Goal: Task Accomplishment & Management: Complete application form

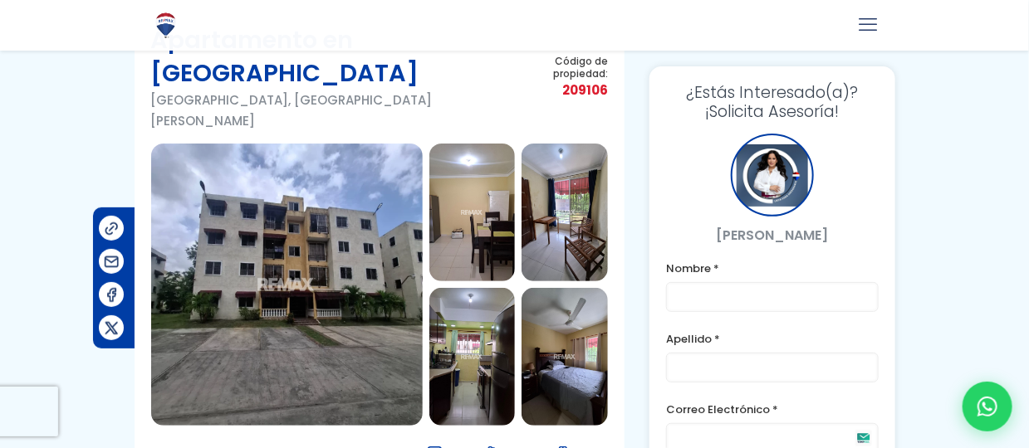
scroll to position [127, 0]
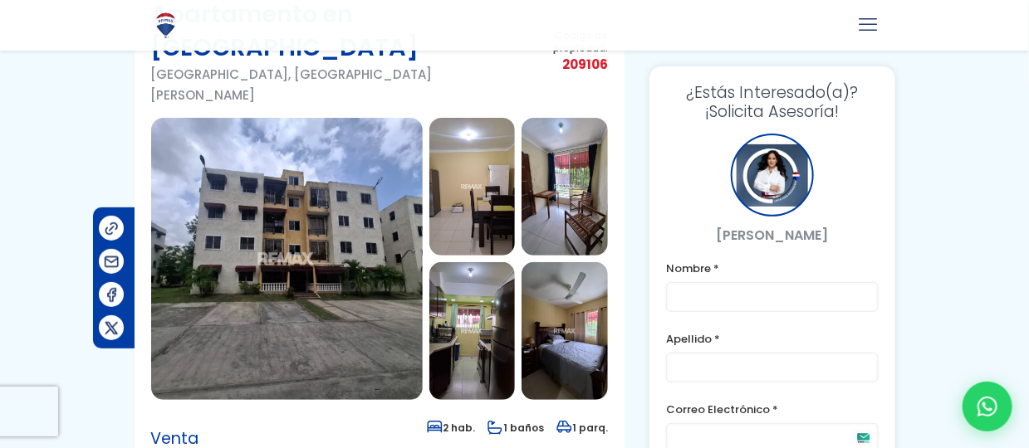
click at [311, 257] on img at bounding box center [286, 259] width 271 height 282
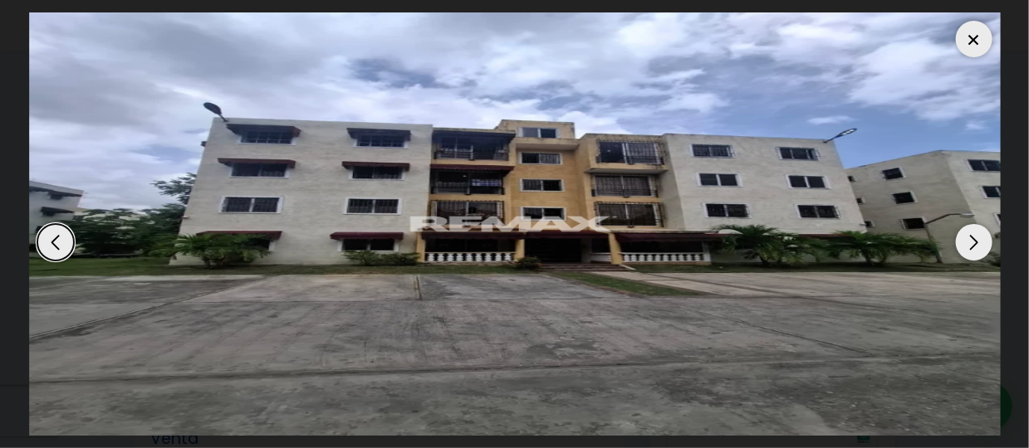
click at [969, 237] on div "Next slide" at bounding box center [974, 242] width 37 height 37
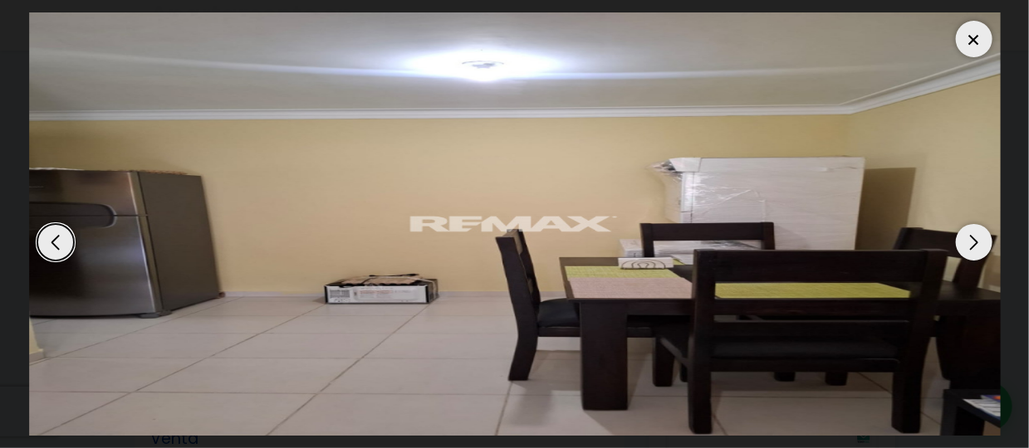
click at [970, 237] on div "Next slide" at bounding box center [974, 242] width 37 height 37
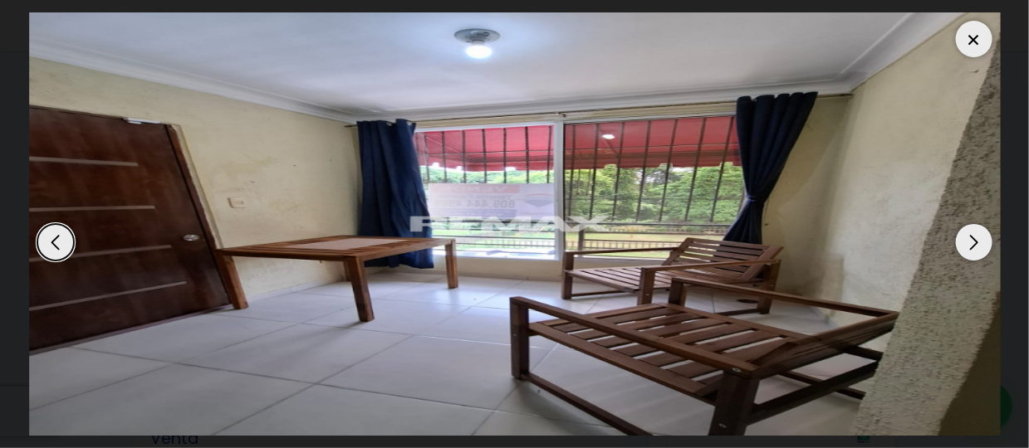
click at [970, 237] on div "Next slide" at bounding box center [974, 242] width 37 height 37
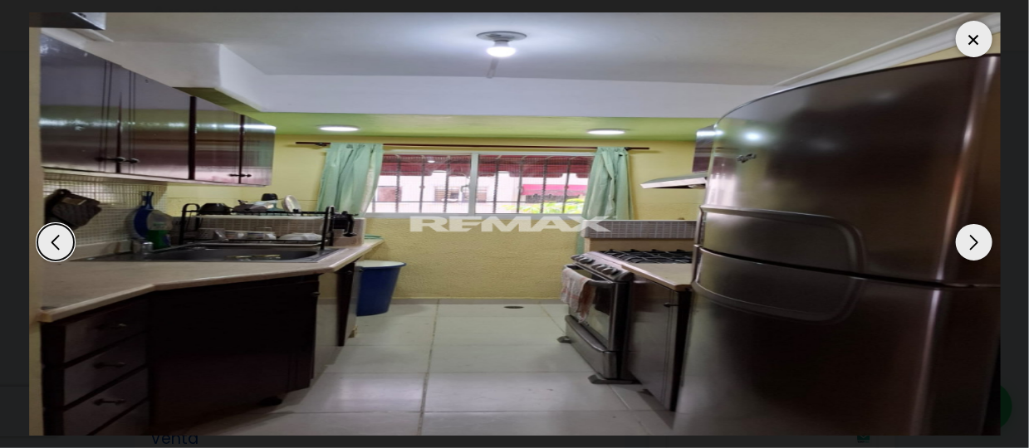
click at [970, 237] on div "Next slide" at bounding box center [974, 242] width 37 height 37
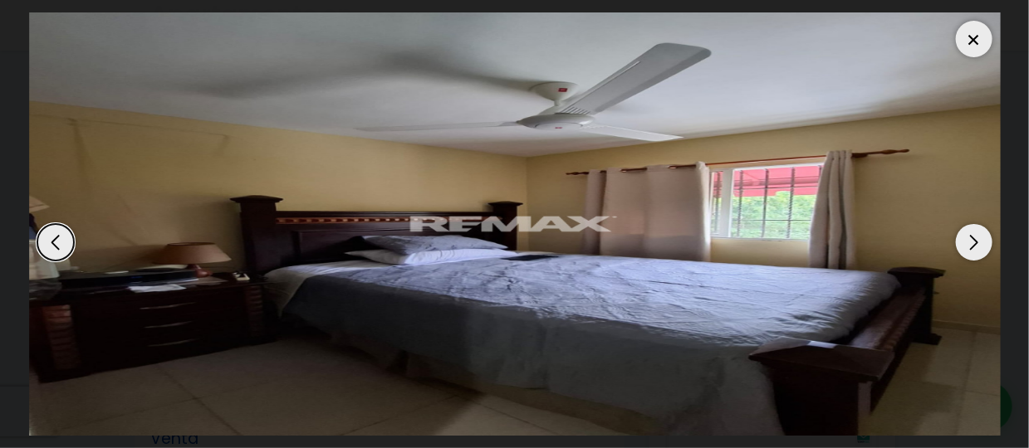
click at [970, 237] on div "Next slide" at bounding box center [974, 242] width 37 height 37
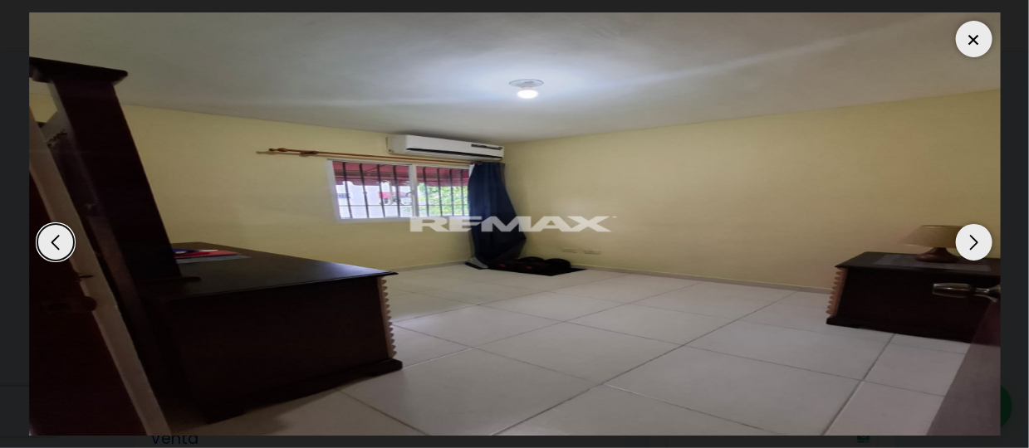
click at [46, 248] on div "Previous slide" at bounding box center [55, 242] width 37 height 37
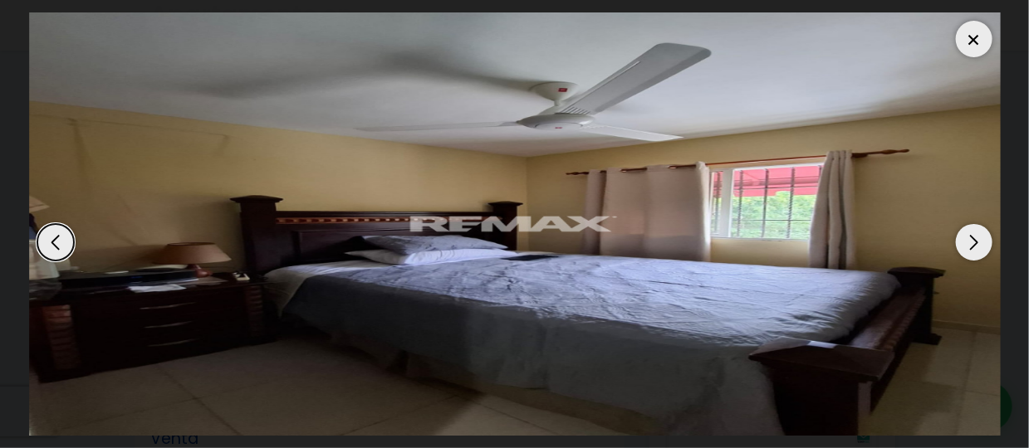
click at [970, 39] on div at bounding box center [974, 39] width 37 height 37
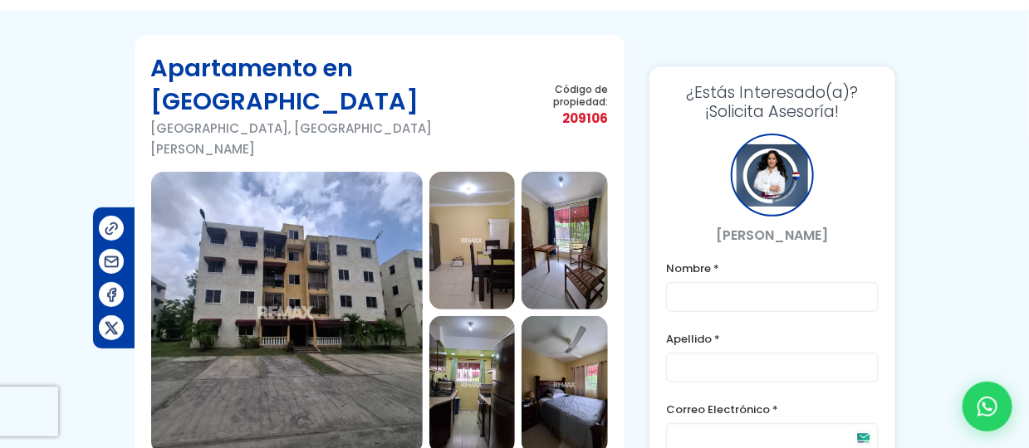
scroll to position [81, 0]
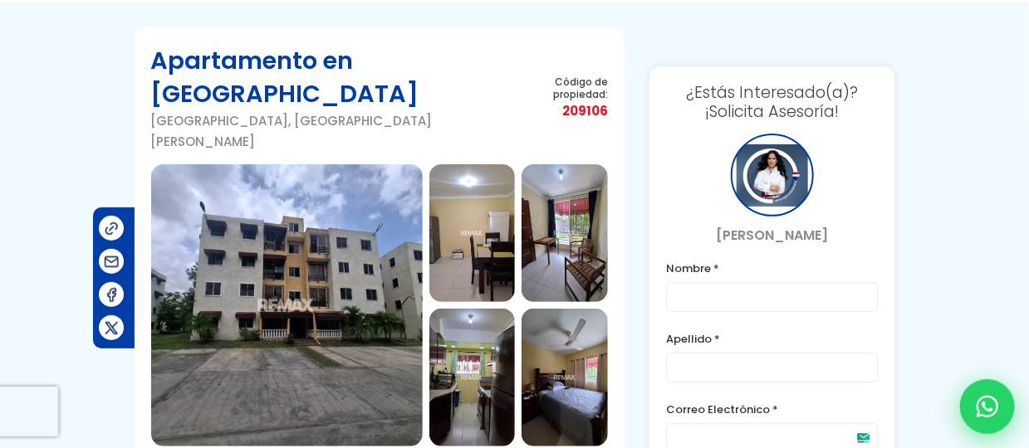
click at [985, 414] on icon at bounding box center [987, 407] width 22 height 22
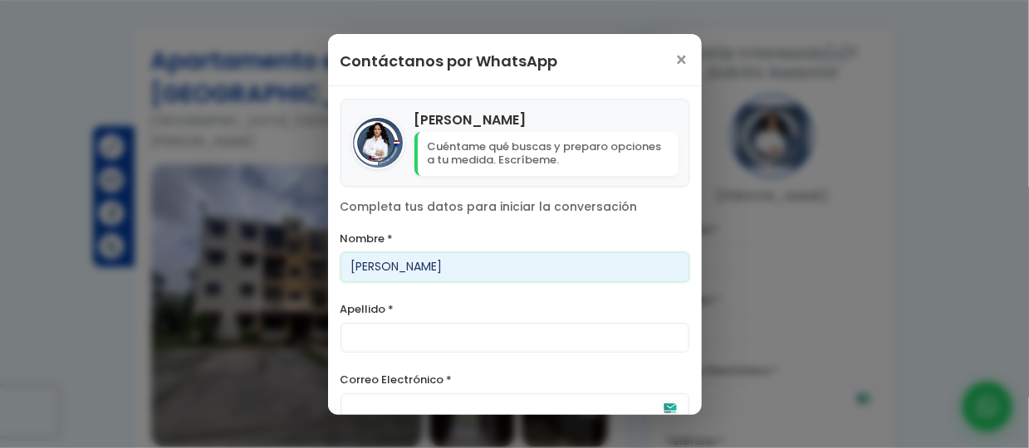
type input "[PERSON_NAME]"
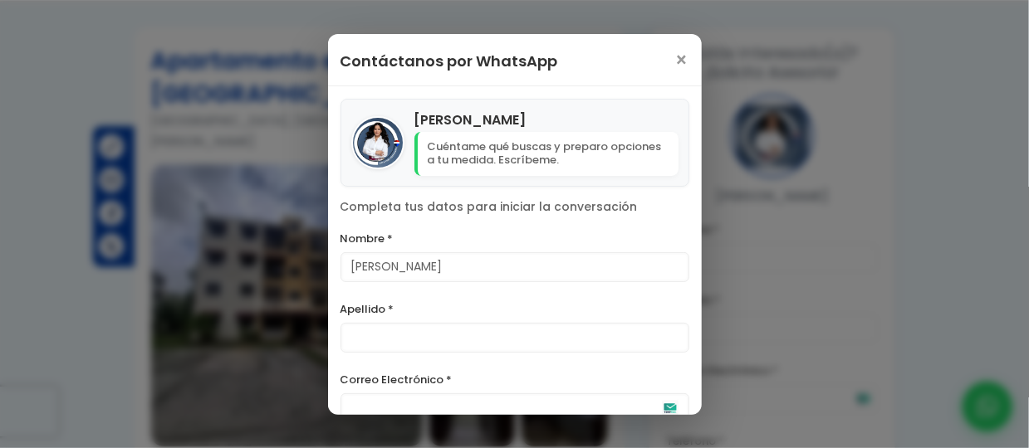
click at [412, 313] on label "Apellido *" at bounding box center [514, 309] width 349 height 21
click at [412, 323] on input "Apellido *" at bounding box center [514, 338] width 349 height 30
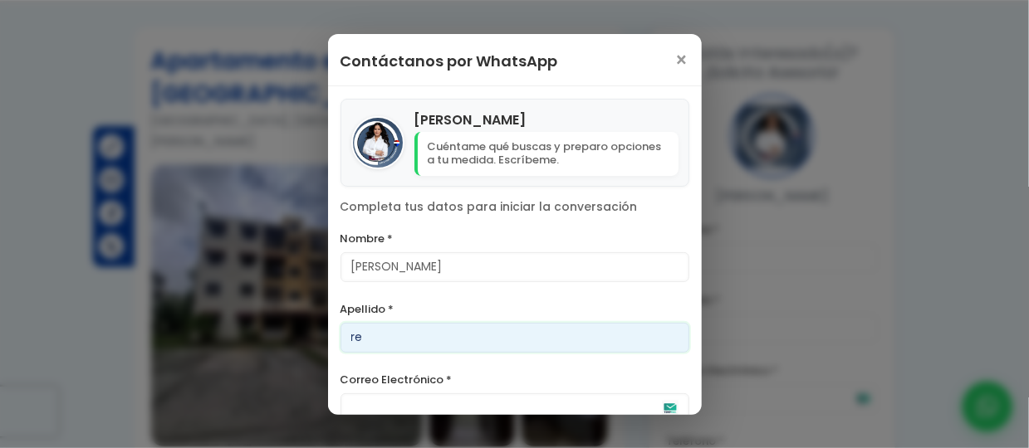
click at [350, 340] on input "re" at bounding box center [514, 338] width 349 height 30
click at [369, 340] on input "ure" at bounding box center [514, 338] width 349 height 30
type input "[PERSON_NAME]"
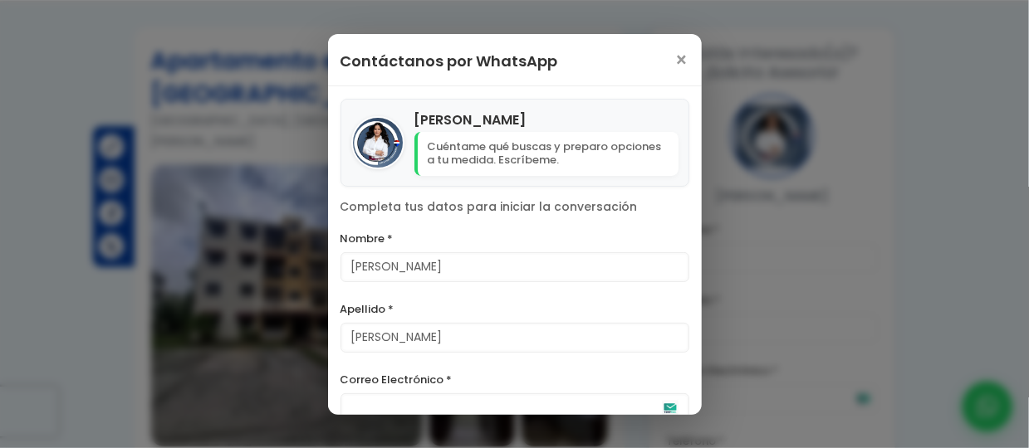
click at [411, 381] on label "Correo Electrónico *" at bounding box center [514, 379] width 349 height 21
click at [411, 394] on input "Correo Electrónico *" at bounding box center [514, 409] width 349 height 30
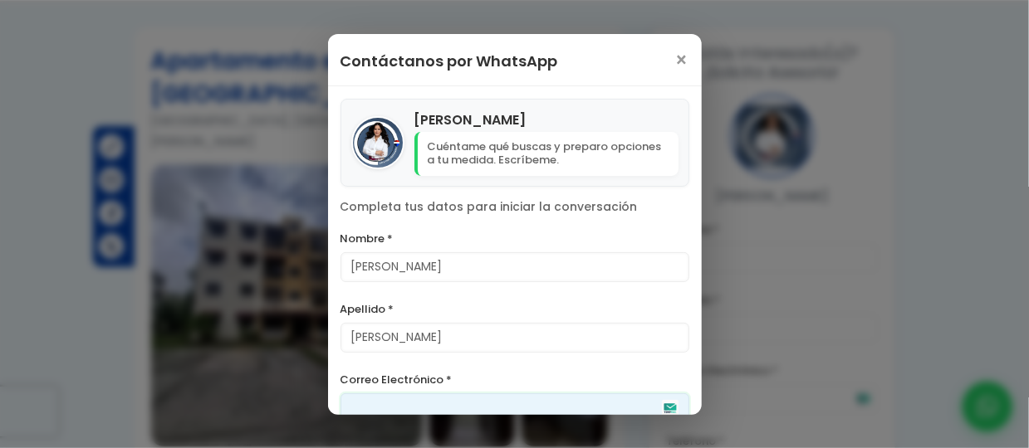
scroll to position [8, 0]
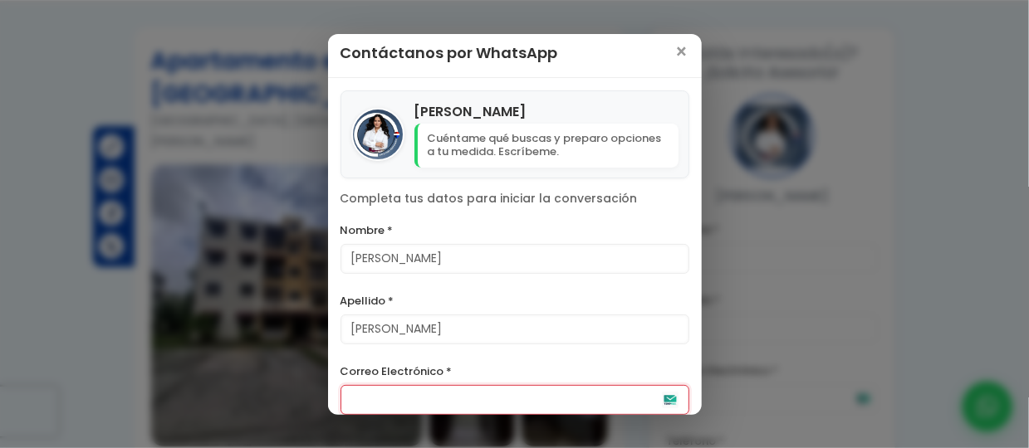
click at [456, 368] on label "Correo Electrónico *" at bounding box center [514, 371] width 349 height 21
click at [456, 385] on input "Correo Electrónico *" at bounding box center [514, 400] width 349 height 30
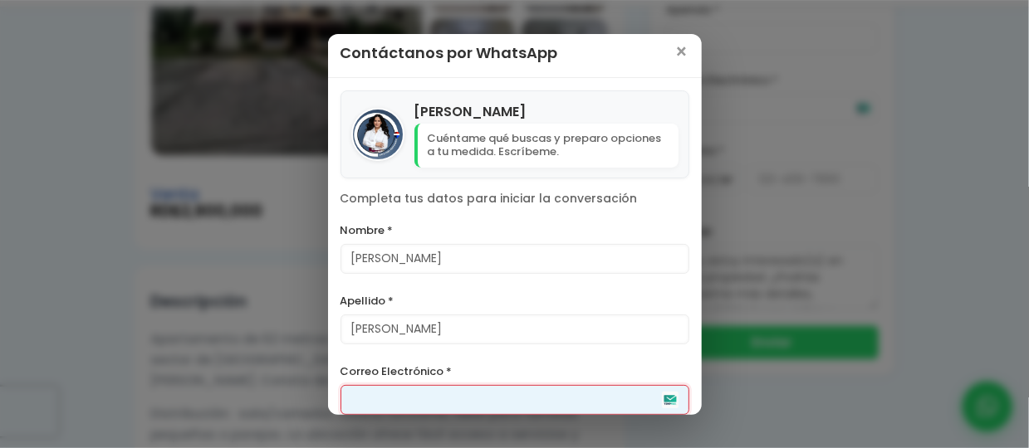
scroll to position [383, 0]
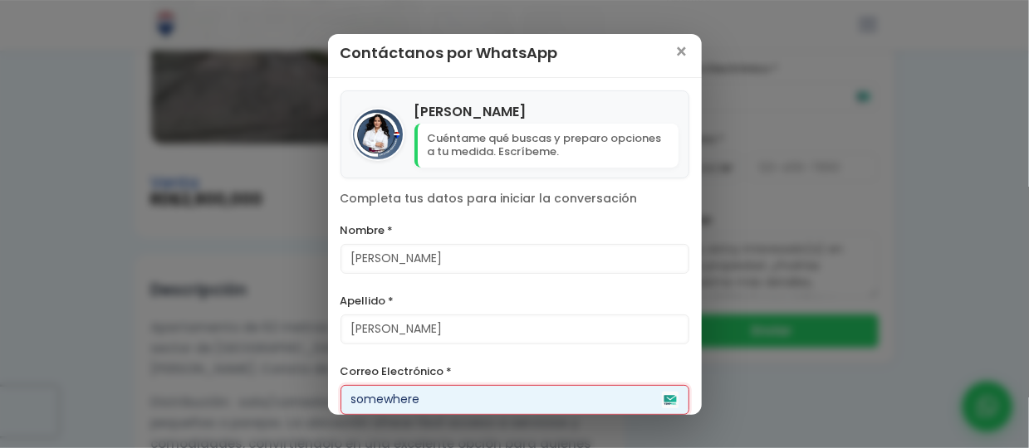
type input "[EMAIL_ADDRESS][DOMAIN_NAME]"
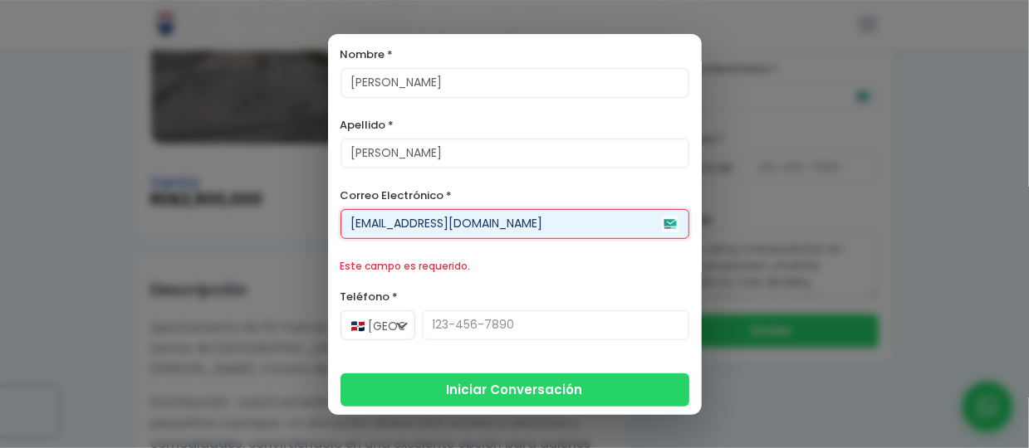
scroll to position [188, 0]
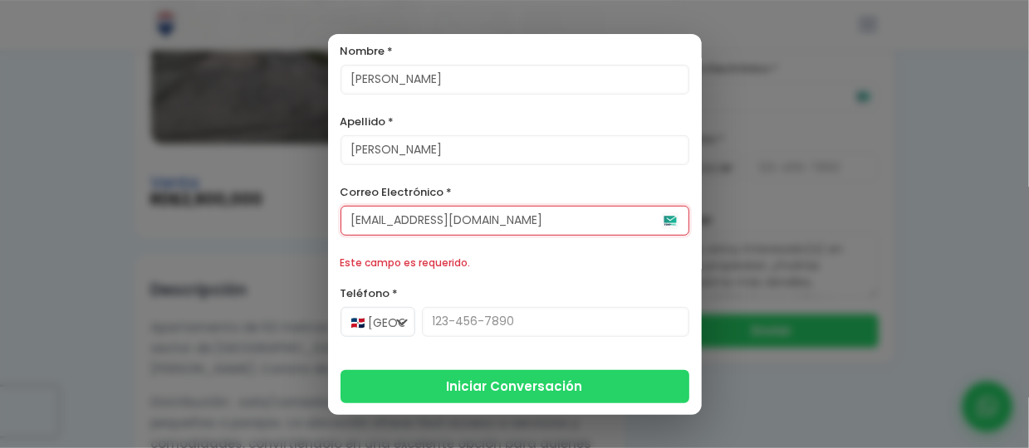
click at [395, 289] on label "Teléfono *" at bounding box center [514, 293] width 349 height 21
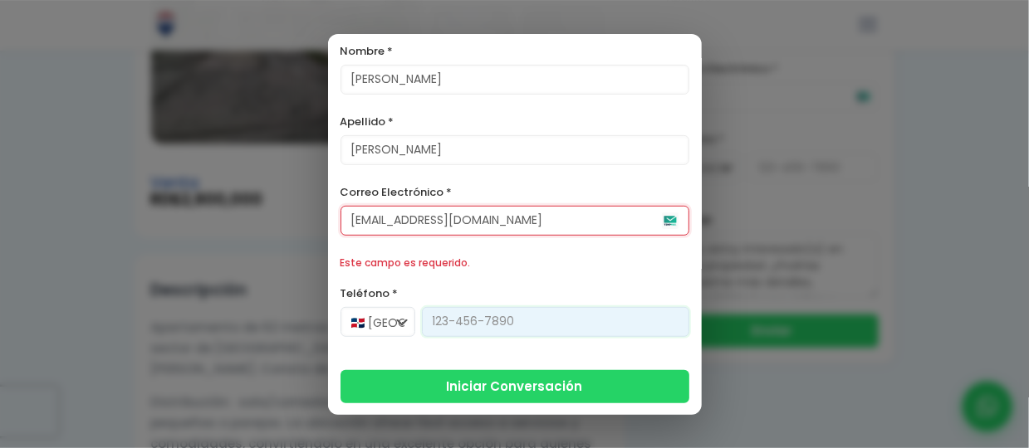
click at [422, 307] on input "Teléfono *" at bounding box center [555, 322] width 267 height 30
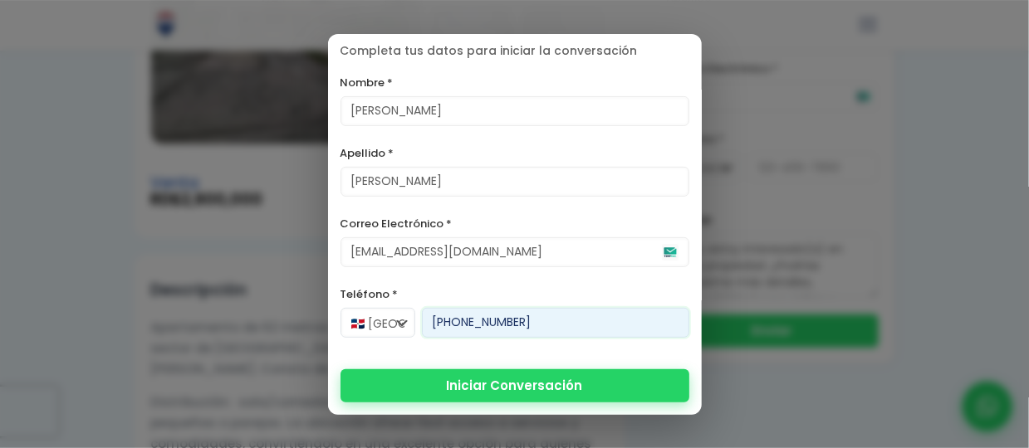
type input "[PHONE_NUMBER]"
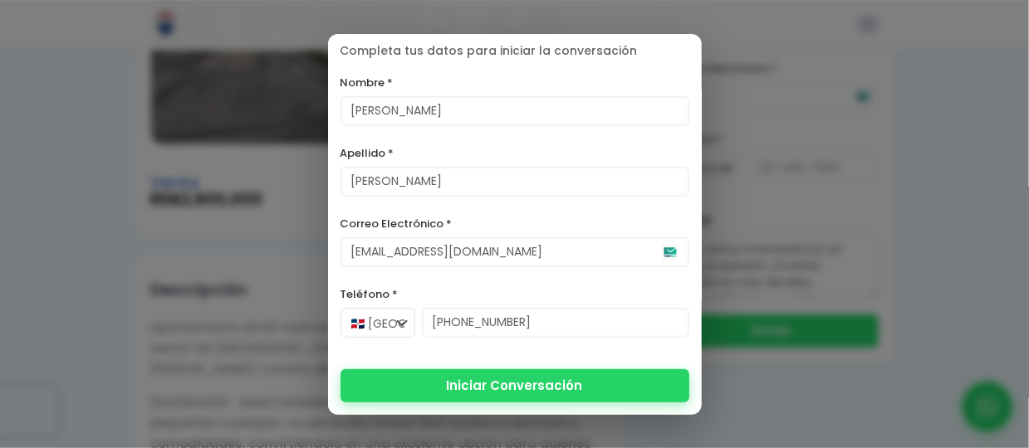
click at [508, 386] on button "Iniciar Conversación" at bounding box center [514, 385] width 349 height 33
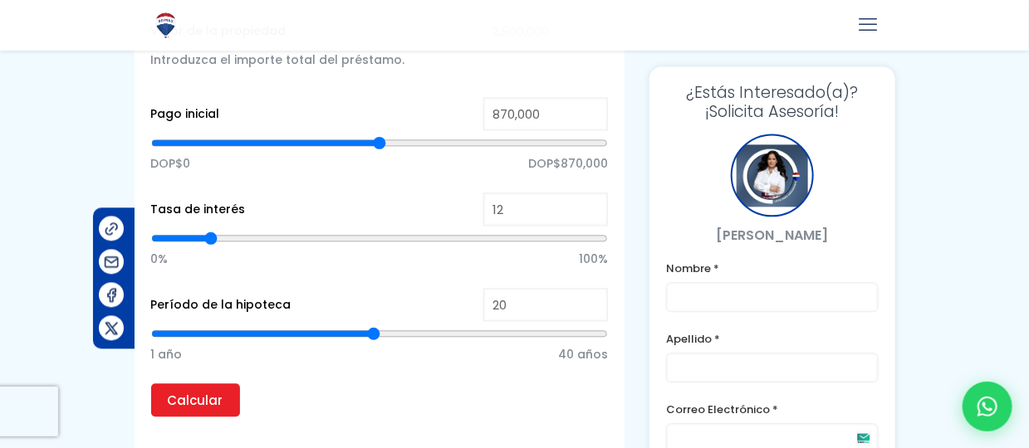
scroll to position [1298, 0]
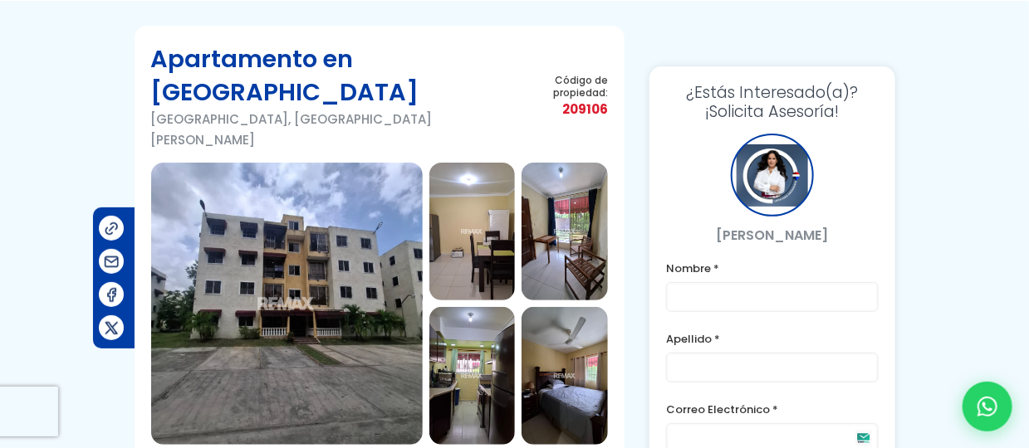
scroll to position [75, 0]
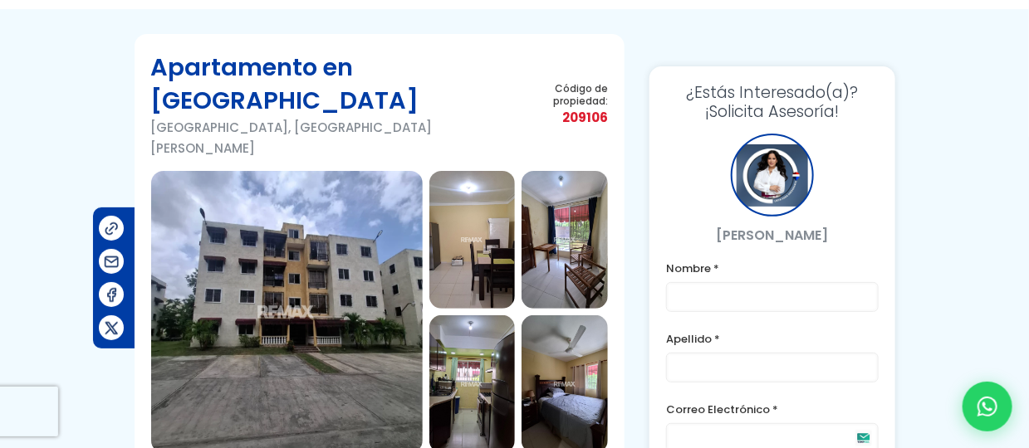
drag, startPoint x: 1007, startPoint y: 62, endPoint x: 1001, endPoint y: 33, distance: 29.6
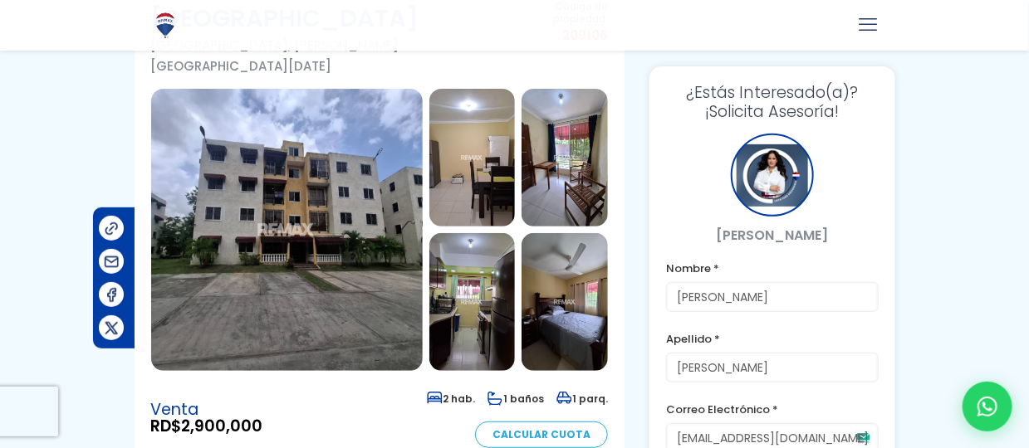
click at [371, 269] on img at bounding box center [286, 230] width 271 height 282
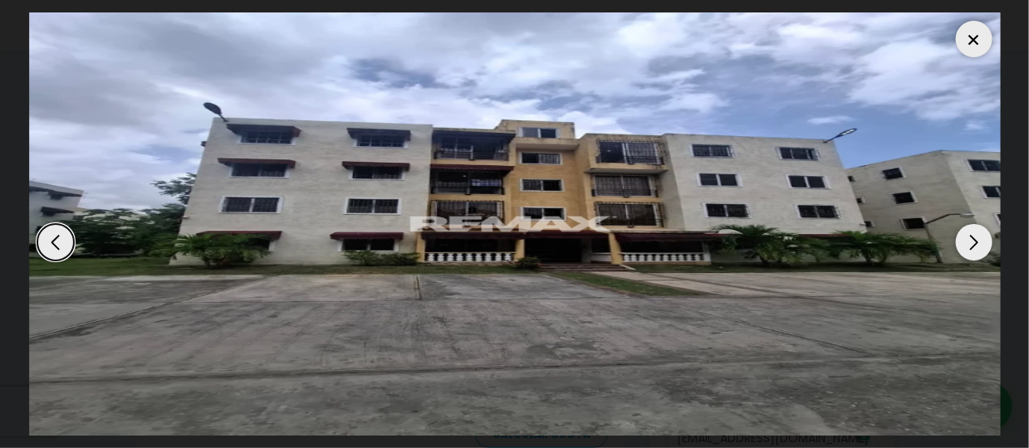
click at [974, 244] on div "Next slide" at bounding box center [974, 242] width 37 height 37
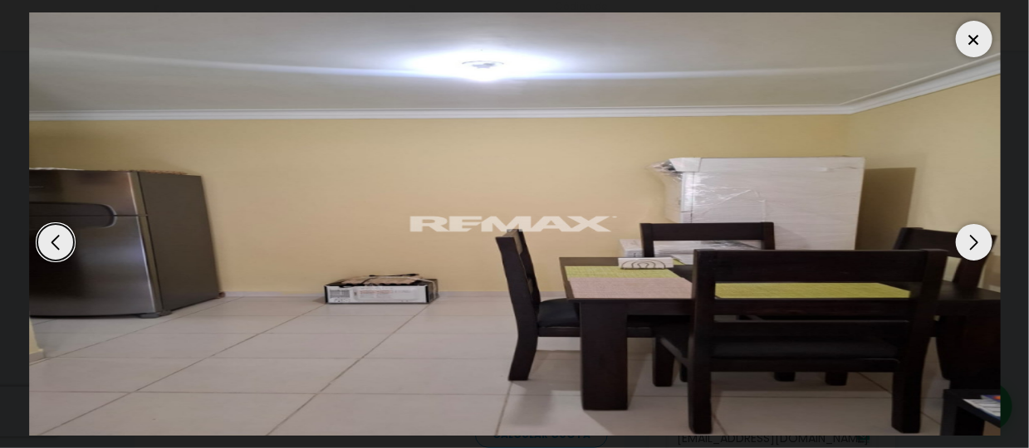
click at [974, 241] on div "Next slide" at bounding box center [974, 242] width 37 height 37
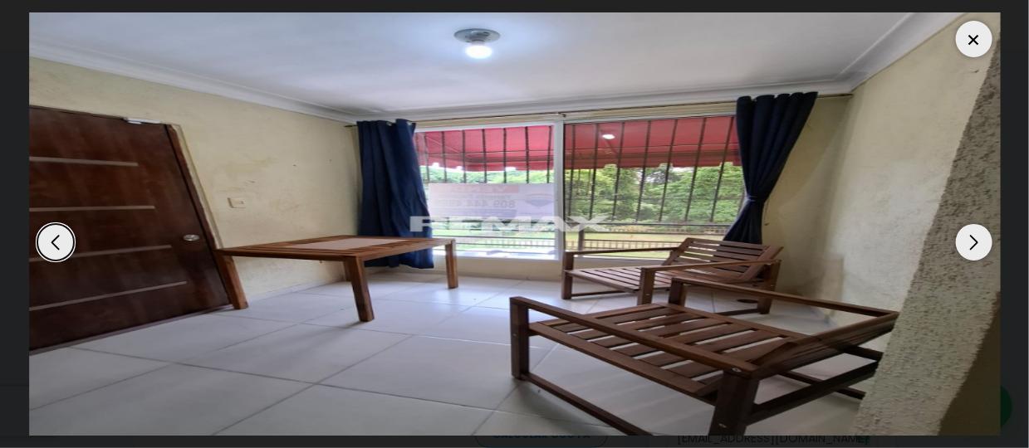
click at [974, 241] on div "Next slide" at bounding box center [974, 242] width 37 height 37
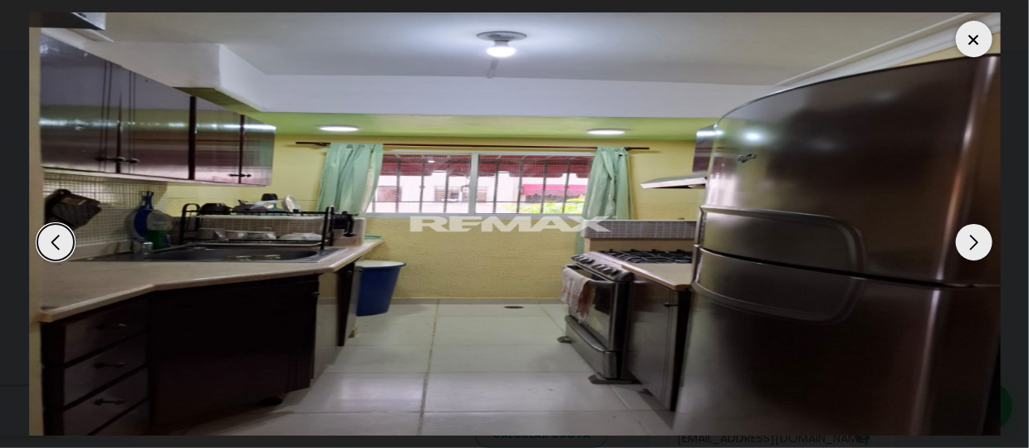
click at [974, 241] on div "Next slide" at bounding box center [974, 242] width 37 height 37
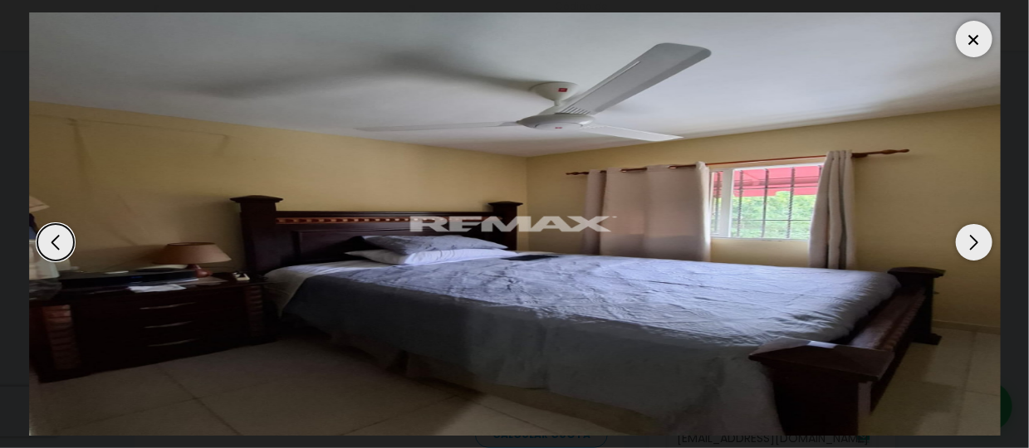
click at [971, 241] on div "Next slide" at bounding box center [974, 242] width 37 height 37
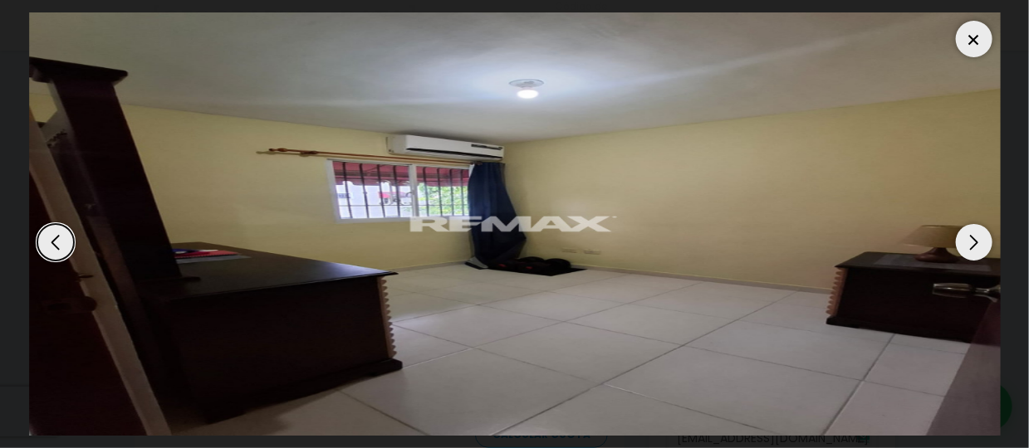
click at [974, 239] on div "Next slide" at bounding box center [974, 242] width 37 height 37
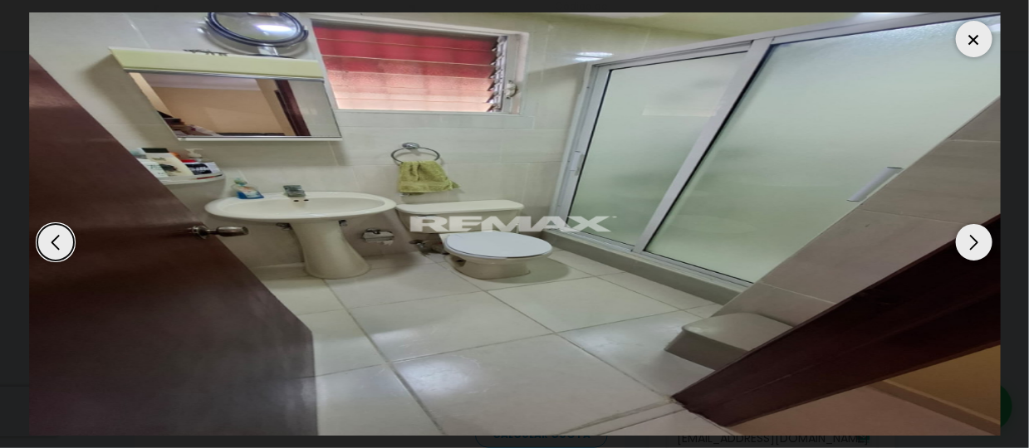
click at [974, 239] on div "Next slide" at bounding box center [974, 242] width 37 height 37
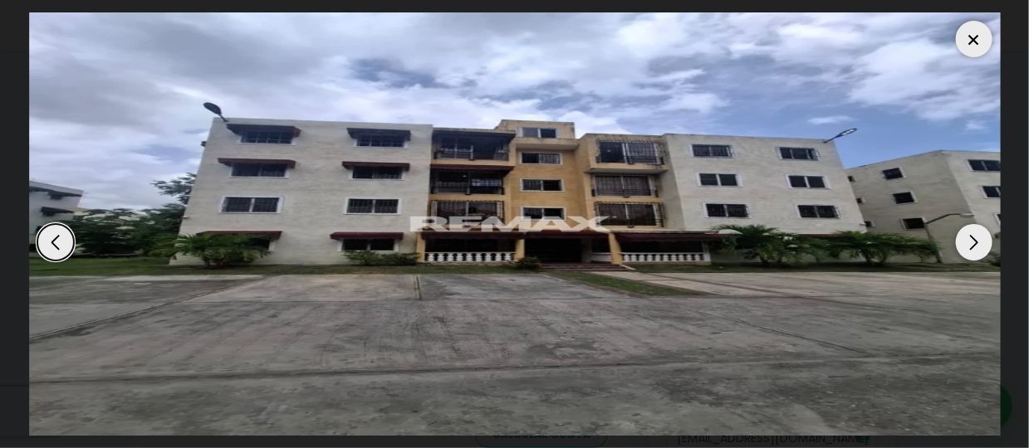
click at [55, 240] on div "Previous slide" at bounding box center [55, 242] width 37 height 37
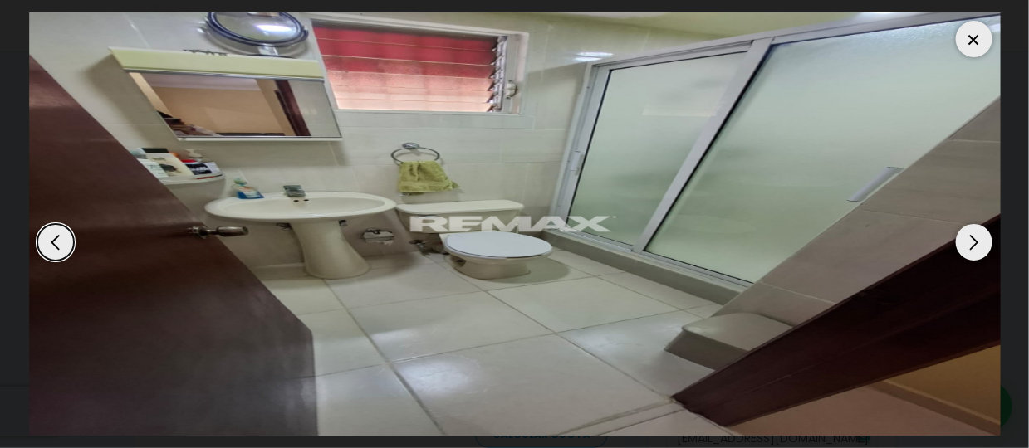
click at [977, 37] on div at bounding box center [974, 39] width 37 height 37
